Goal: Information Seeking & Learning: Stay updated

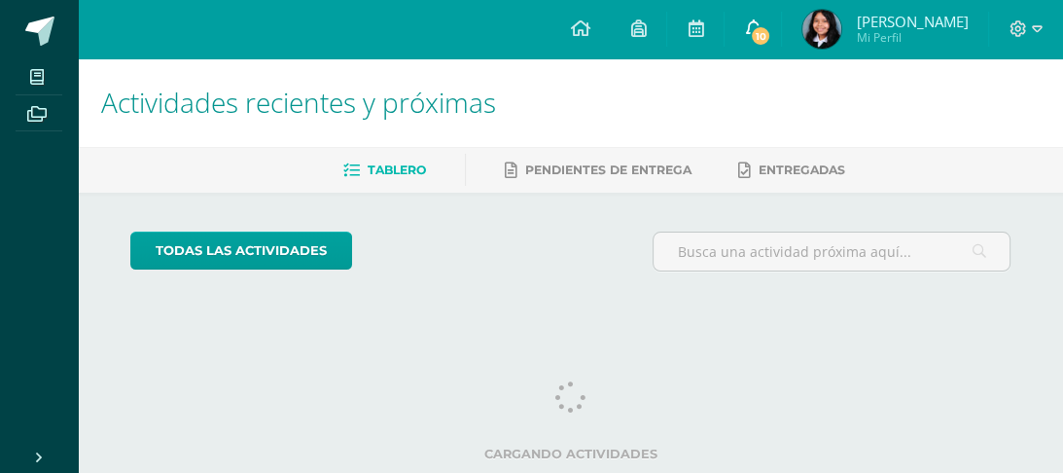
click at [761, 23] on icon at bounding box center [753, 28] width 16 height 18
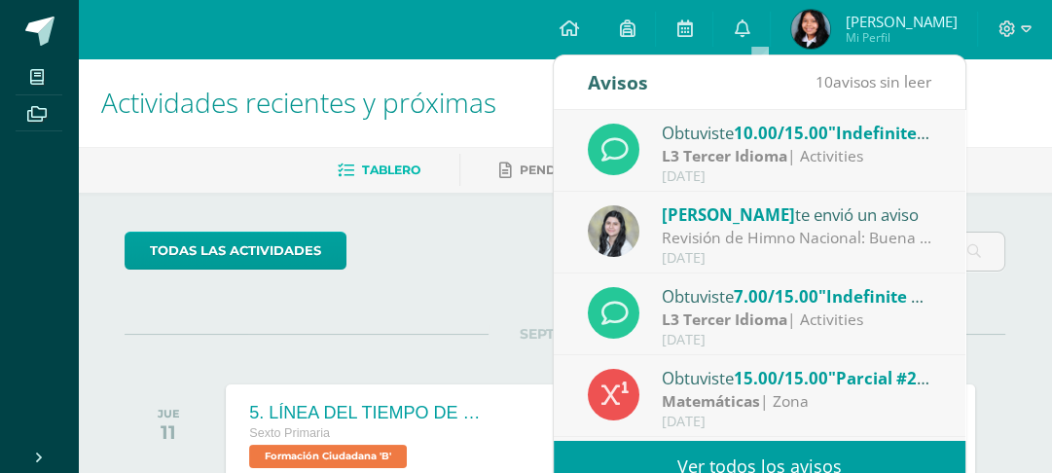
click at [813, 222] on div "[PERSON_NAME] te envió un aviso" at bounding box center [797, 213] width 270 height 25
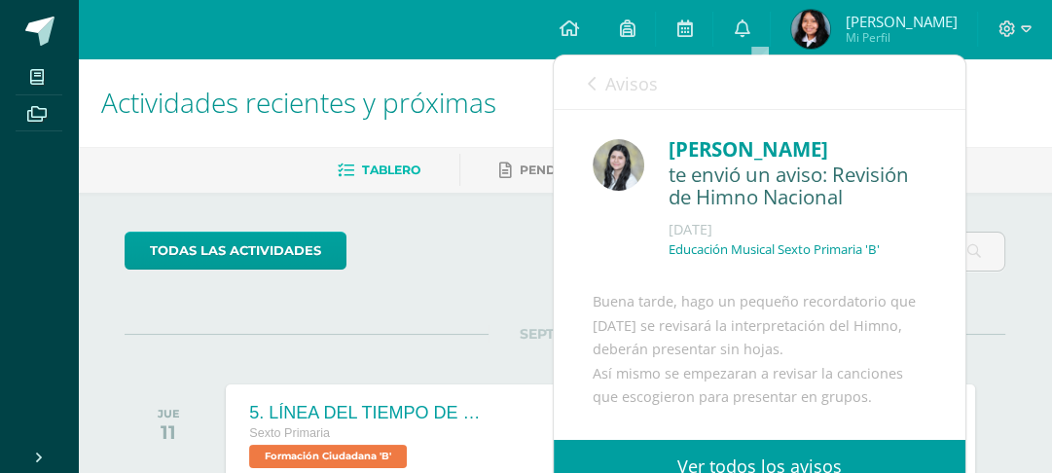
click at [591, 86] on icon at bounding box center [592, 84] width 8 height 16
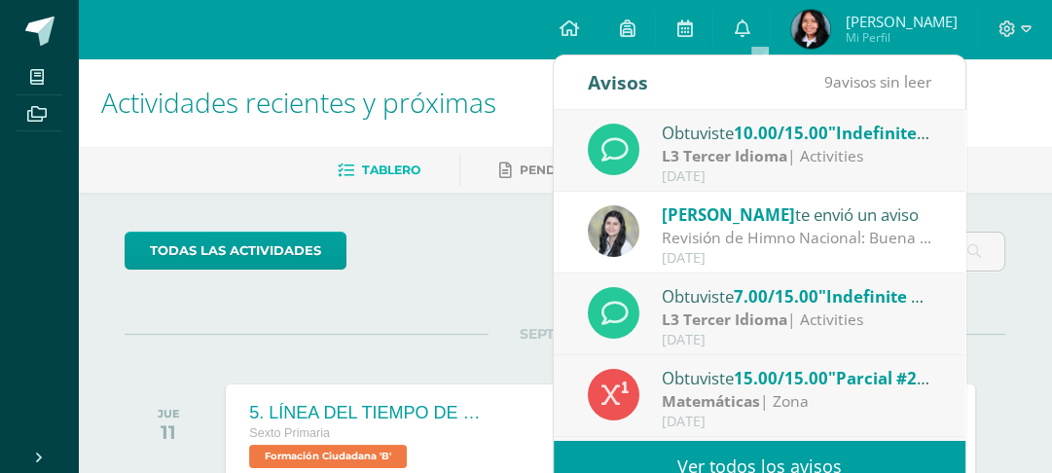
click at [708, 159] on strong "L3 Tercer Idioma" at bounding box center [725, 155] width 126 height 21
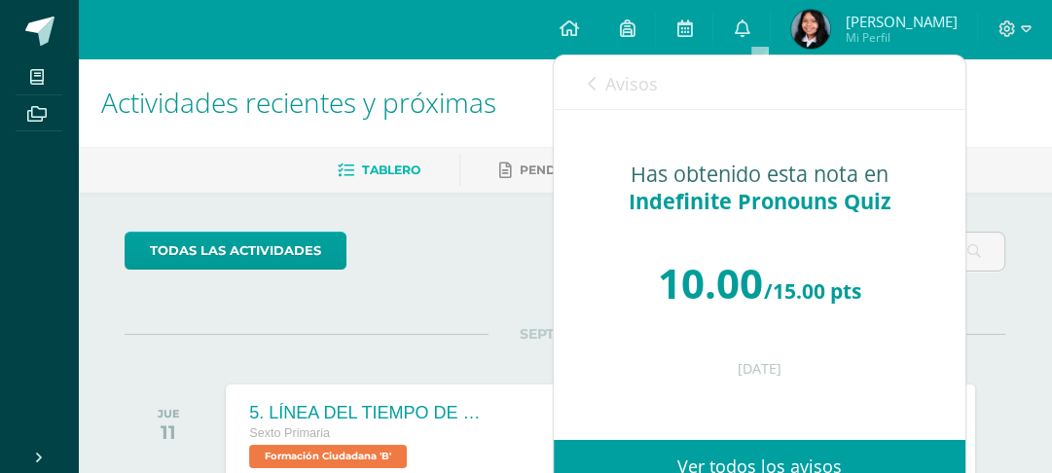
click at [588, 82] on icon at bounding box center [592, 84] width 8 height 16
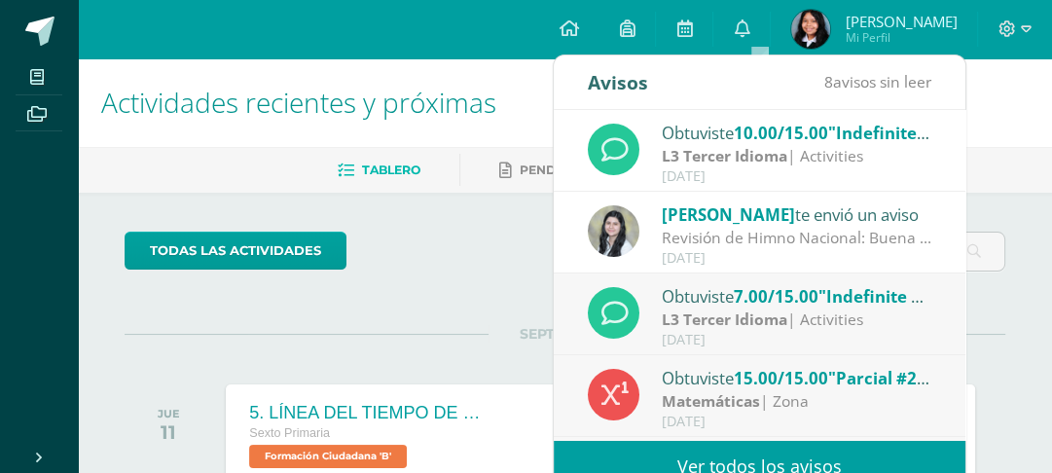
click at [866, 303] on span ""Indefinite Pronouns Quiz"" at bounding box center [927, 296] width 218 height 22
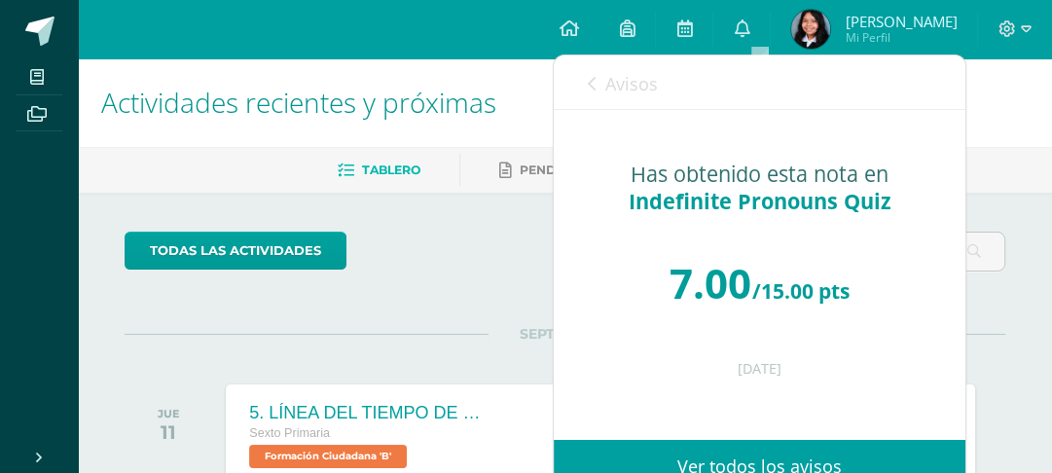
click at [592, 78] on icon at bounding box center [592, 84] width 8 height 16
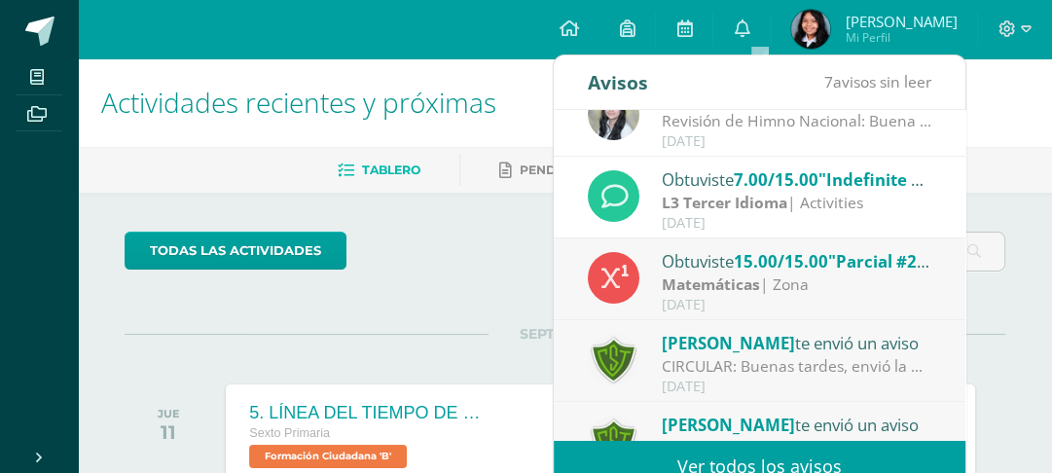
scroll to position [125, 0]
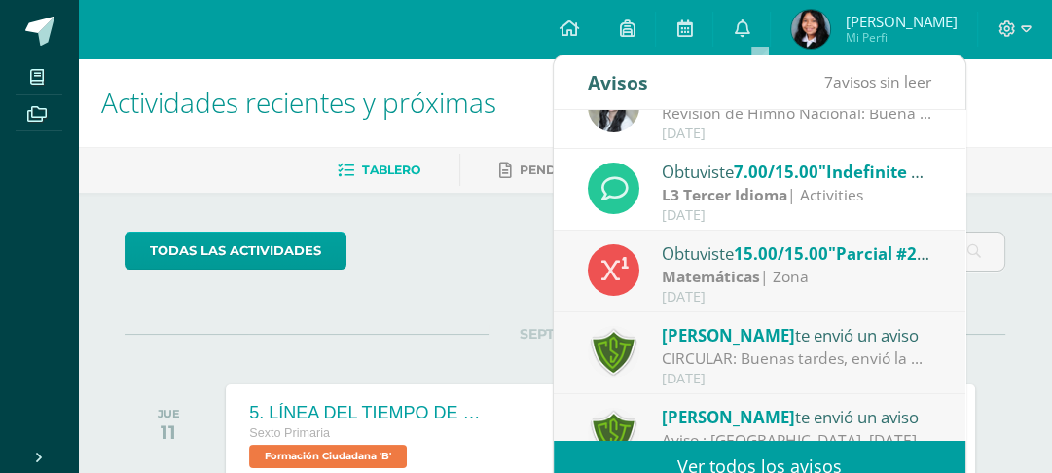
click at [834, 263] on span ""Parcial #2"" at bounding box center [878, 253] width 101 height 22
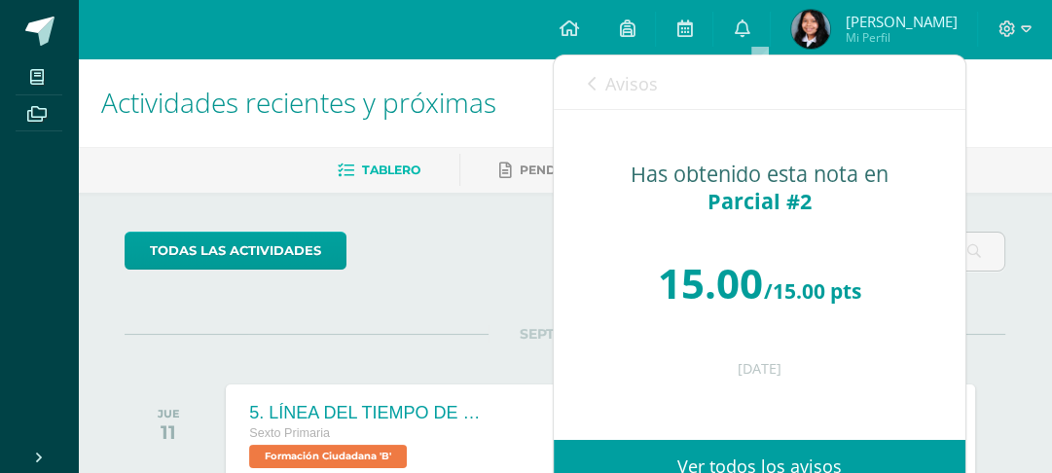
click at [594, 86] on icon at bounding box center [592, 84] width 8 height 16
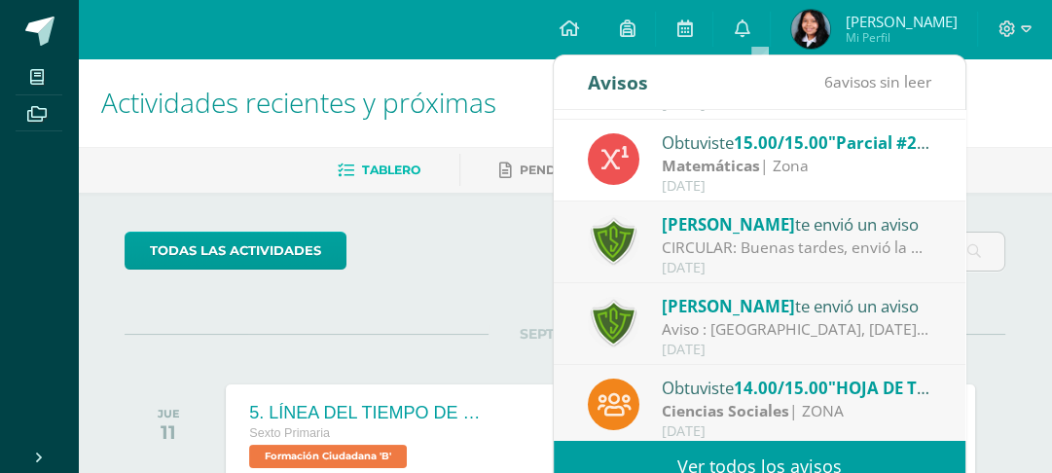
scroll to position [249, 0]
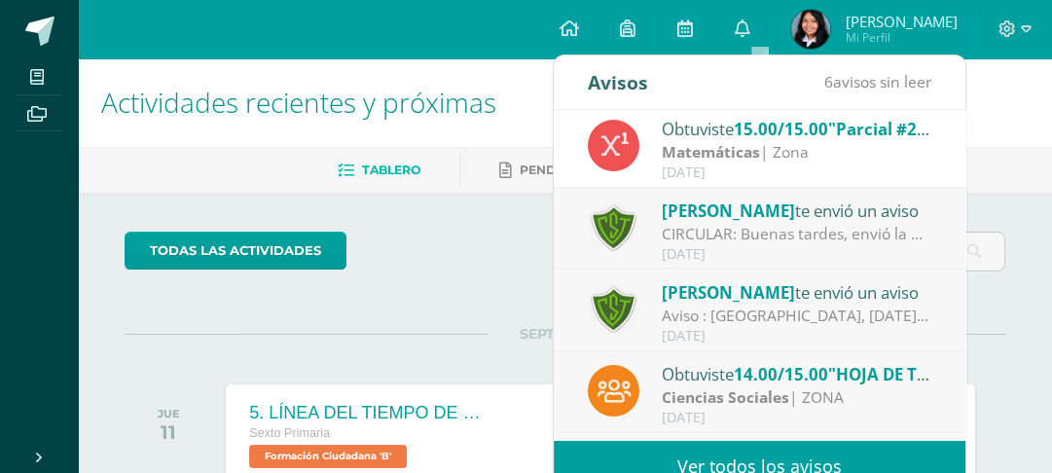
click at [741, 399] on strong "Ciencias Sociales" at bounding box center [725, 396] width 127 height 21
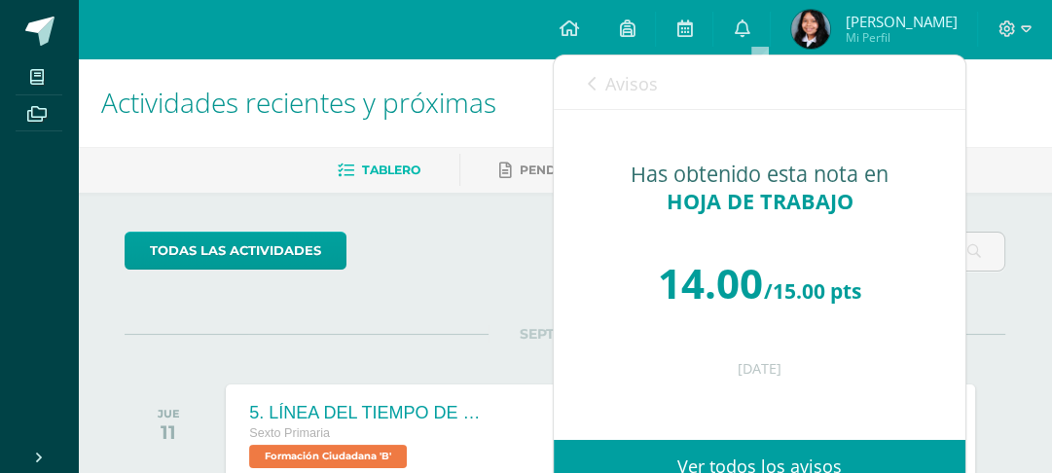
click at [592, 79] on icon at bounding box center [592, 84] width 8 height 16
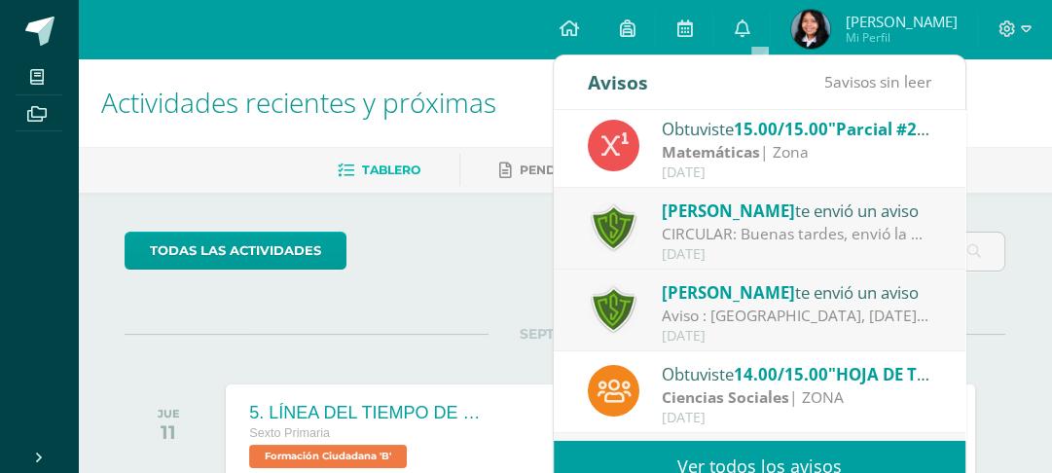
click at [742, 294] on span "[PERSON_NAME]" at bounding box center [728, 292] width 133 height 22
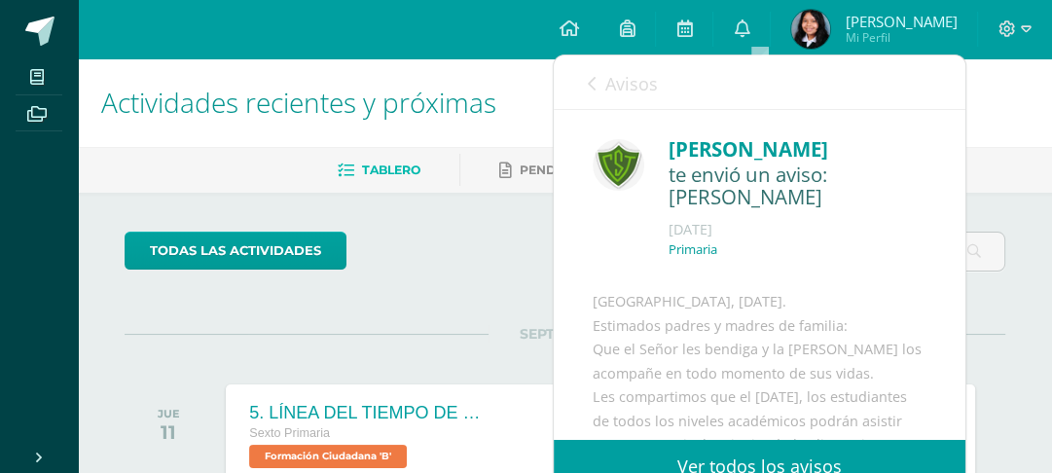
click at [588, 86] on icon at bounding box center [592, 84] width 8 height 16
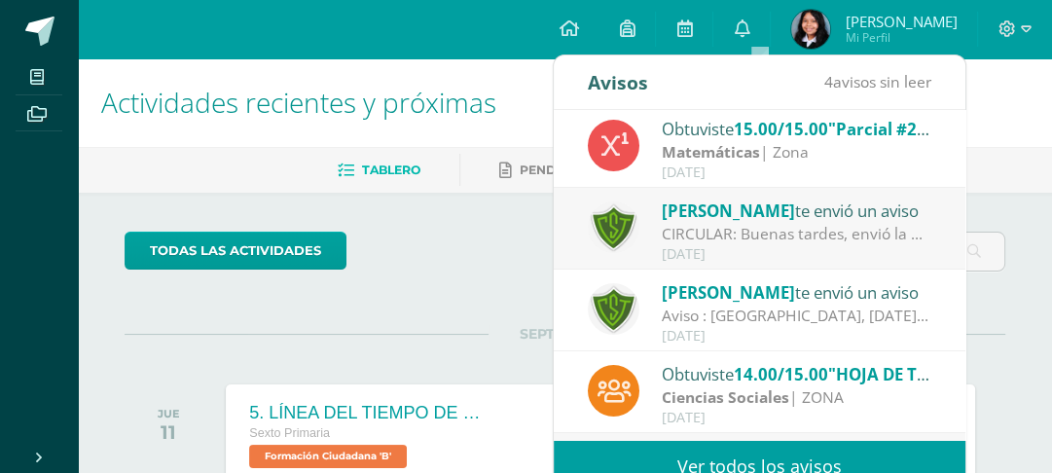
click at [723, 222] on div "[PERSON_NAME] te envió un aviso" at bounding box center [797, 210] width 270 height 25
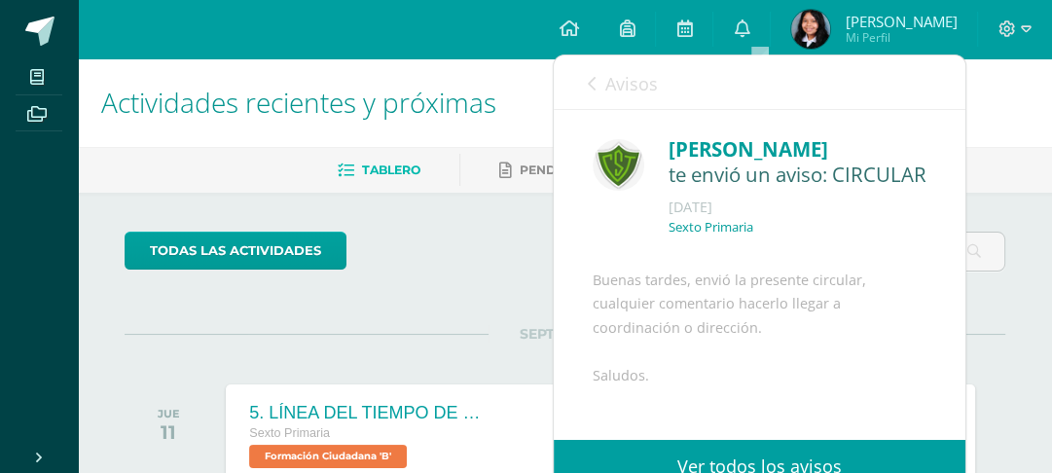
click at [591, 86] on icon at bounding box center [592, 84] width 8 height 16
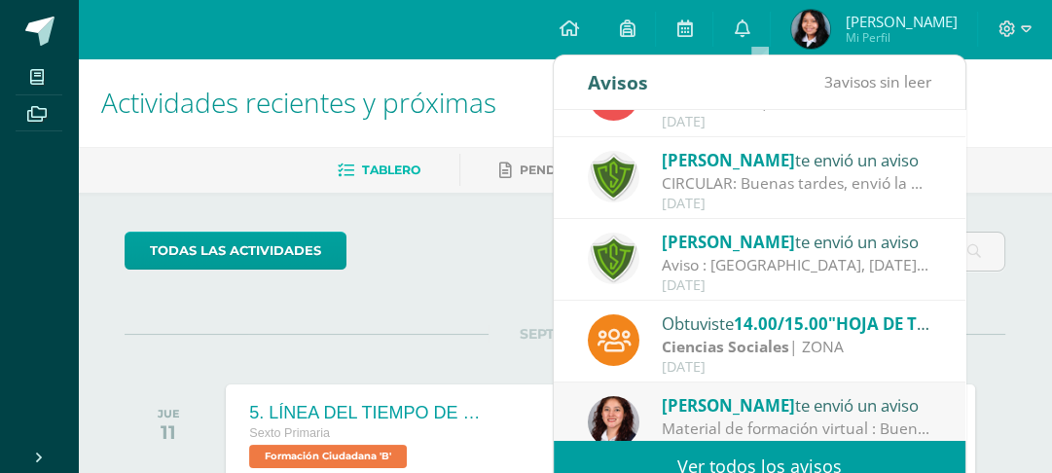
scroll to position [323, 0]
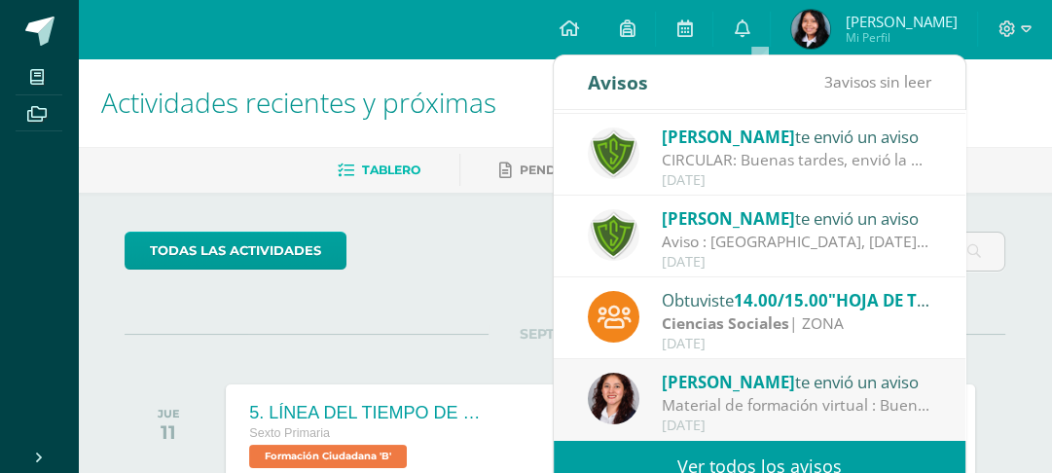
click at [879, 379] on div "[PERSON_NAME] te envió un aviso" at bounding box center [797, 381] width 270 height 25
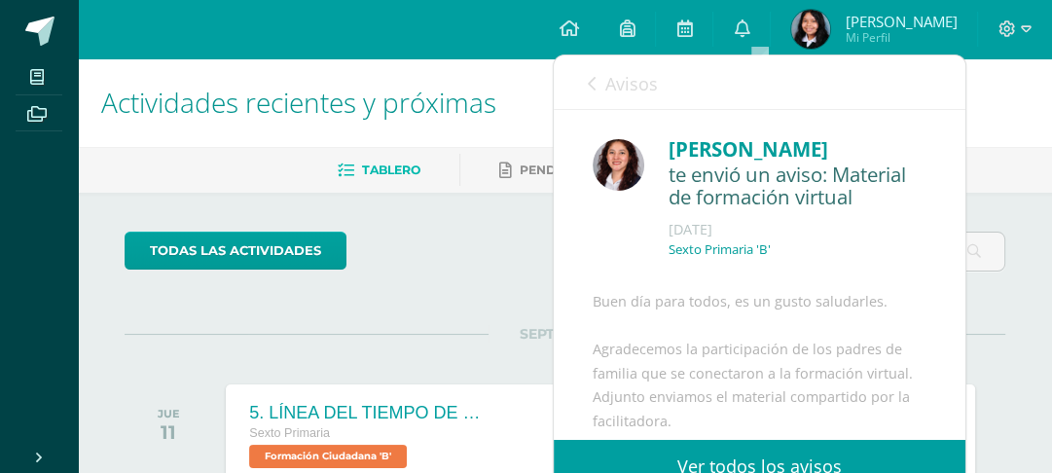
click at [588, 78] on icon at bounding box center [592, 84] width 8 height 16
